Goal: Find specific page/section: Find specific page/section

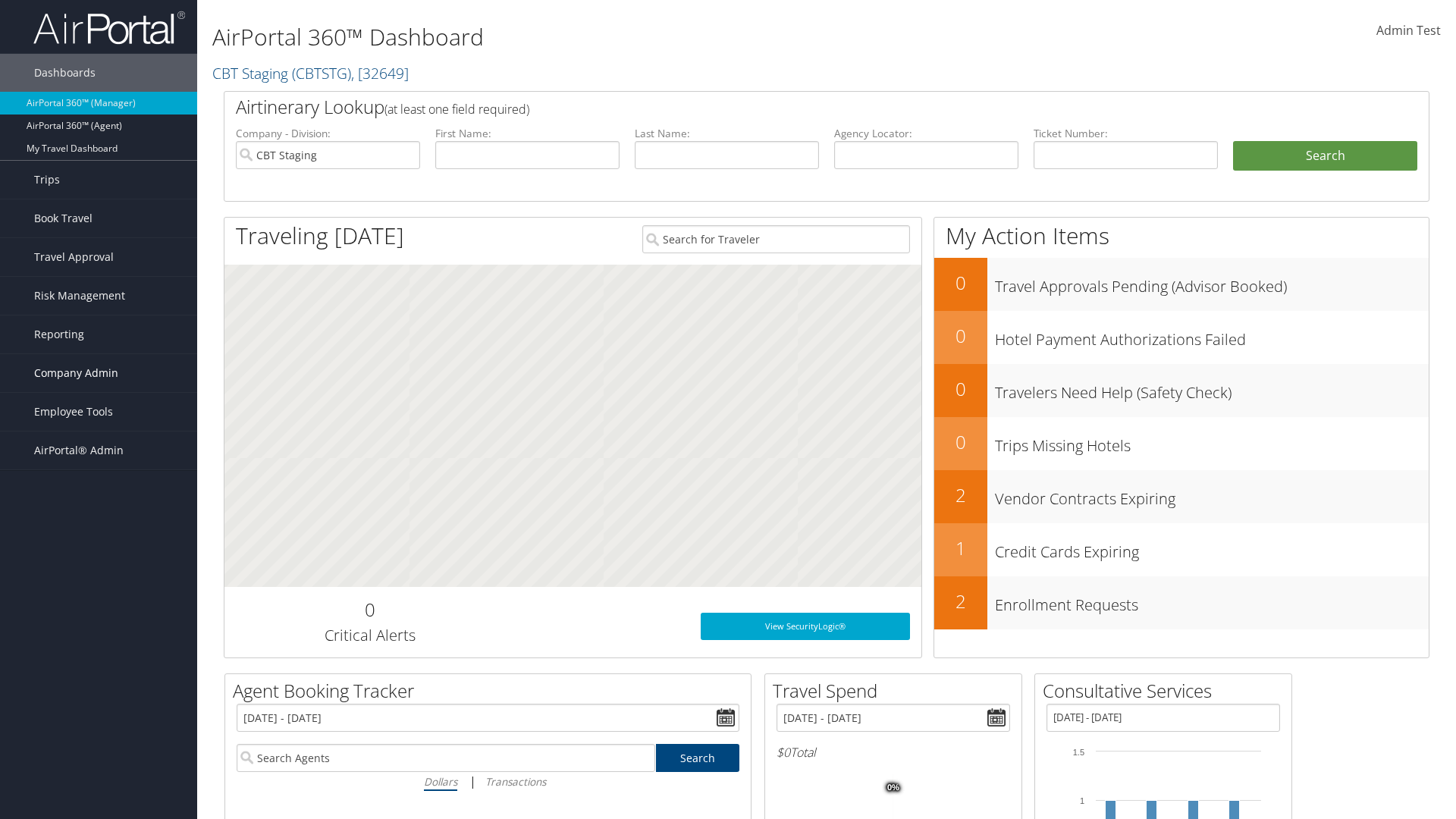
click at [99, 373] on span "Company Admin" at bounding box center [76, 372] width 84 height 38
click at [0, 0] on link "People" at bounding box center [0, 0] width 0 height 0
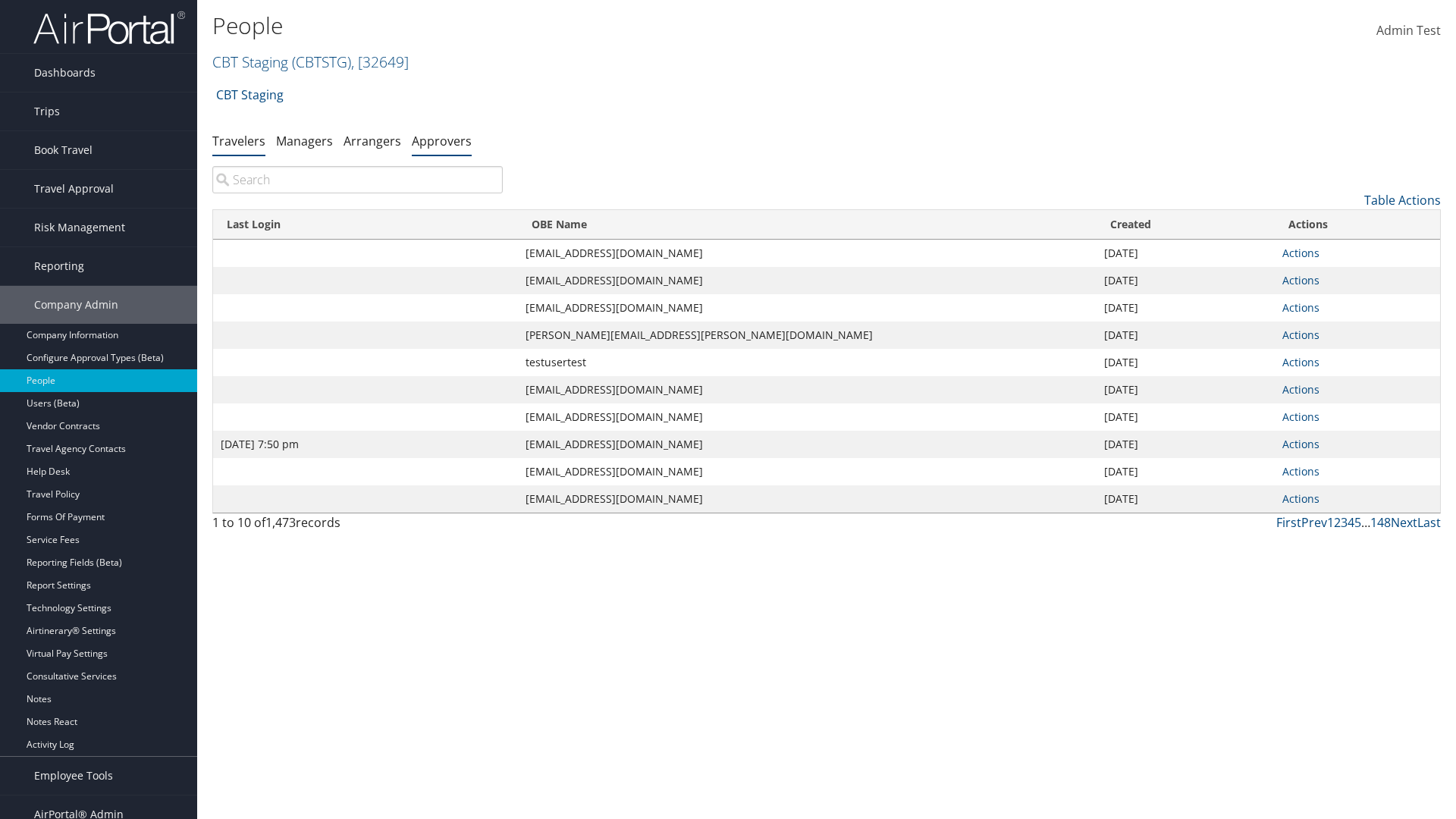
click at [441, 140] on link "Approvers" at bounding box center [442, 141] width 60 height 17
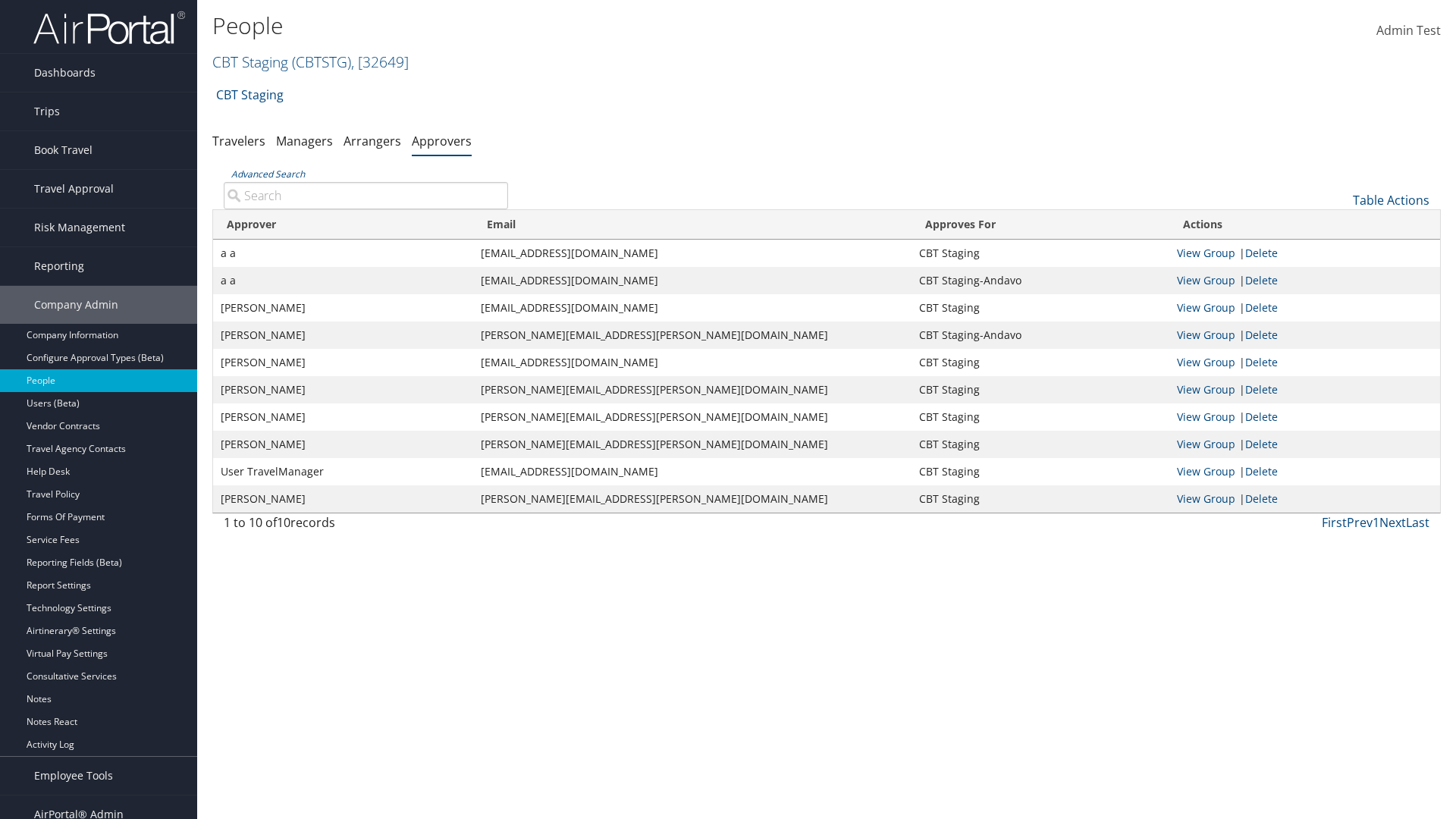
click at [366, 195] on input "Advanced Search" at bounding box center [366, 195] width 284 height 27
type input "a a"
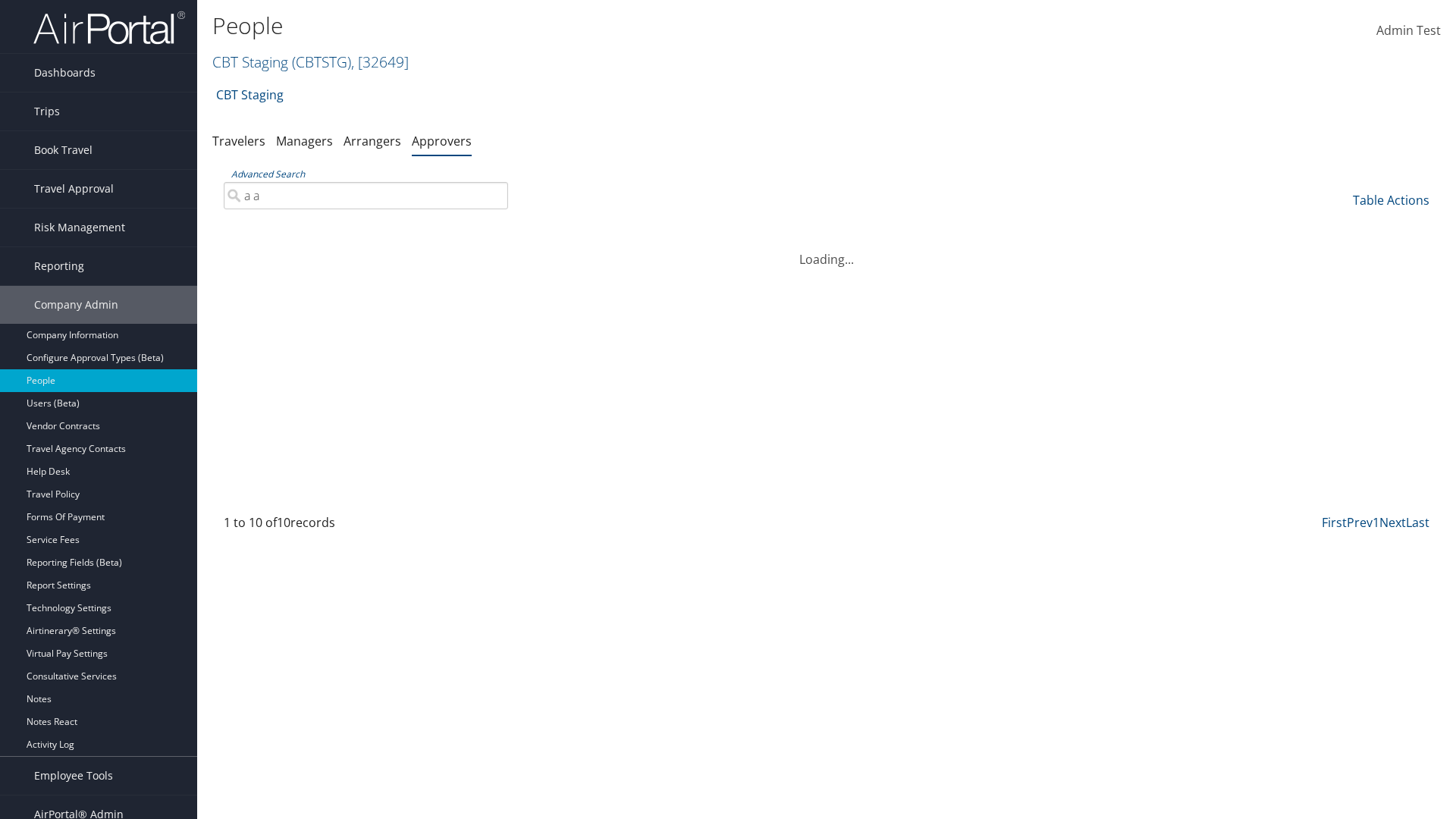
click at [366, 195] on input "a a" at bounding box center [366, 195] width 284 height 27
type input "Non-existing Name"
